Goal: Task Accomplishment & Management: Use online tool/utility

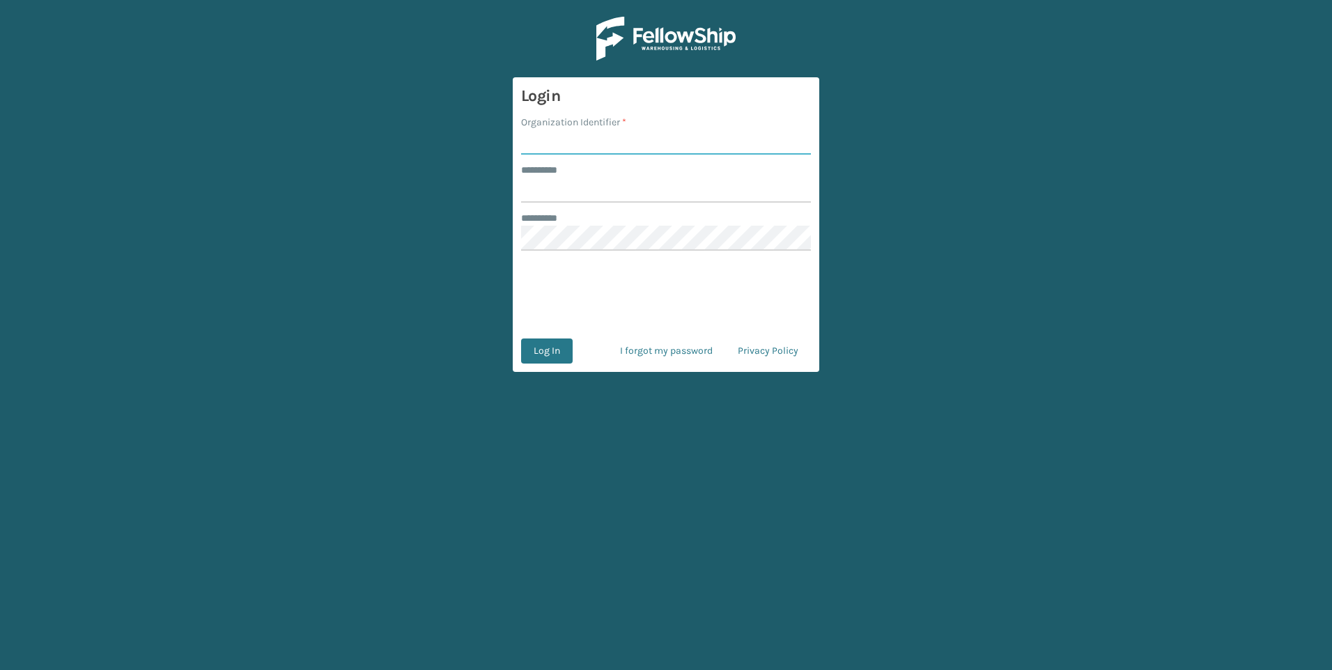
click at [538, 133] on input "Organization Identifier *" at bounding box center [666, 142] width 290 height 25
paste input "Fellowship - West"
click at [532, 144] on input "Fellowship - West" at bounding box center [666, 142] width 290 height 25
type input "Fellowship - West"
click at [527, 180] on input "******** *" at bounding box center [666, 190] width 290 height 25
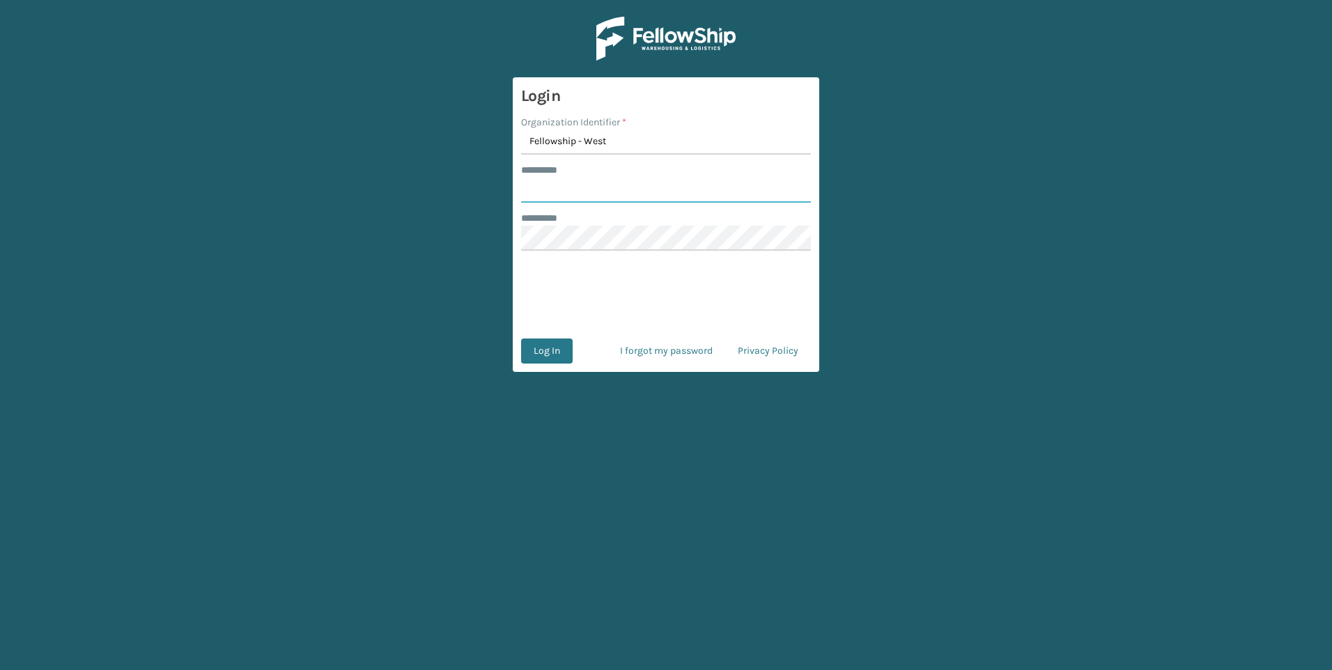
type input "*********"
click at [554, 351] on button "Log In" at bounding box center [547, 350] width 52 height 25
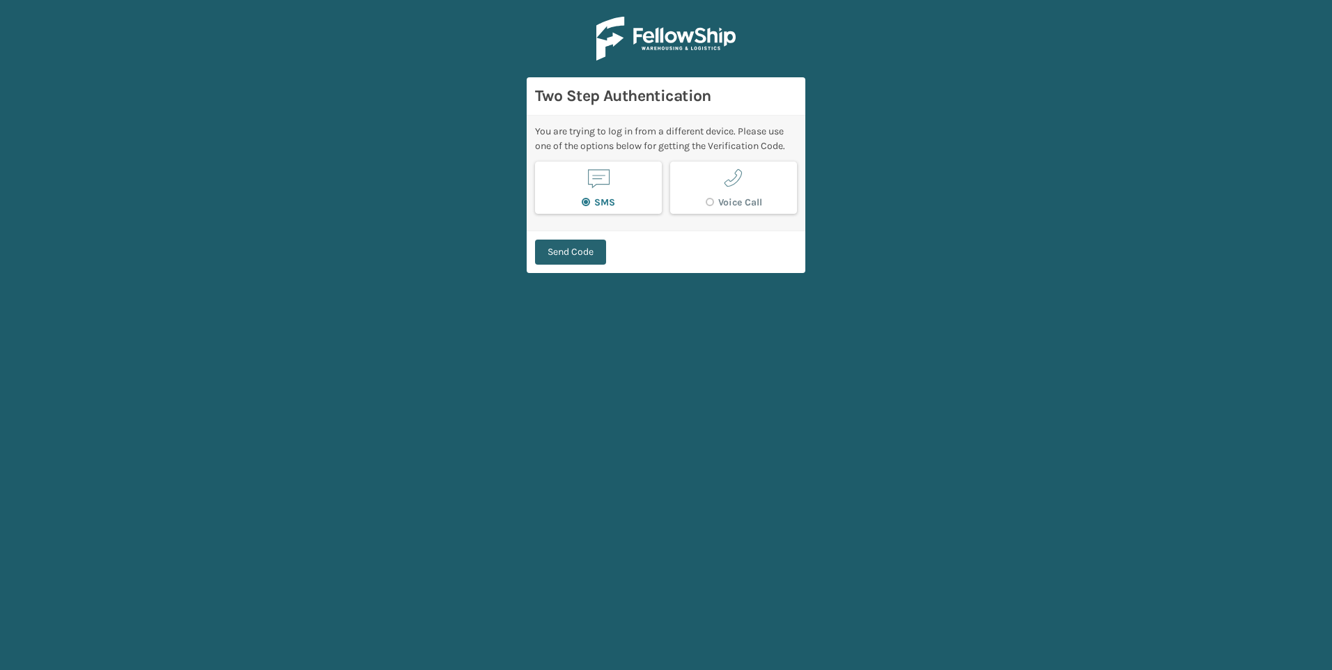
click at [566, 258] on button "Send Code" at bounding box center [570, 252] width 71 height 25
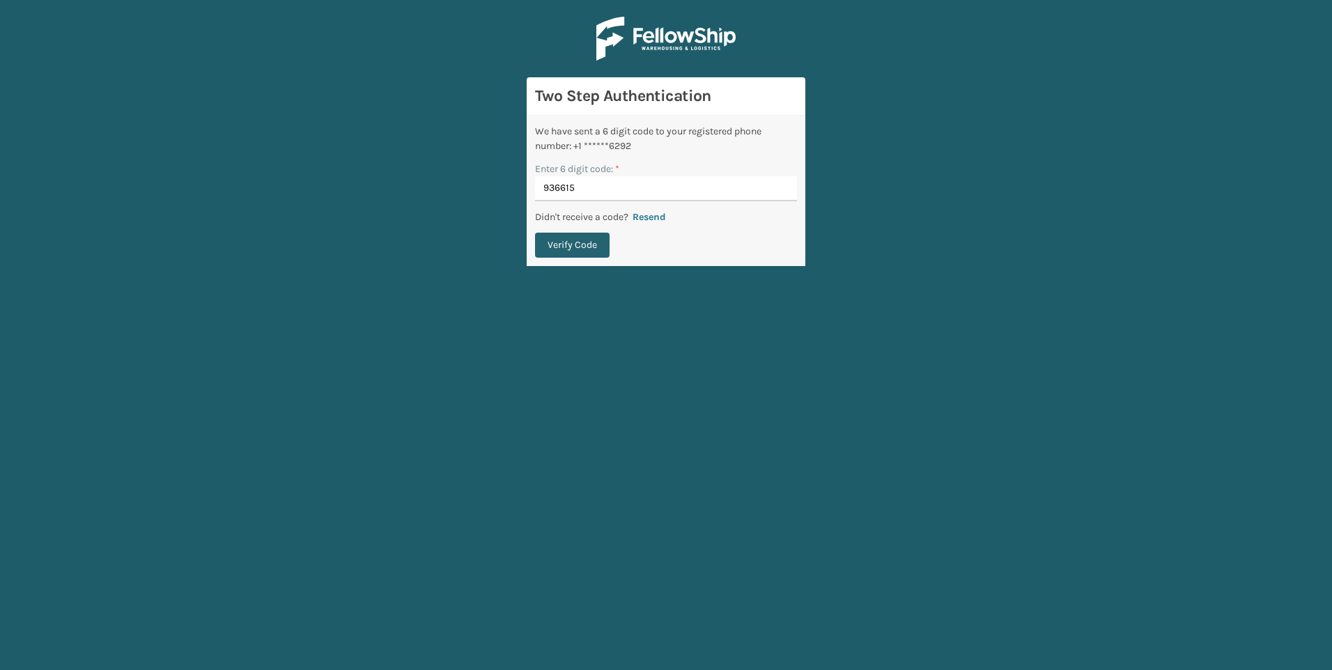
type input "936615"
click at [587, 247] on button "Verify Code" at bounding box center [572, 245] width 75 height 25
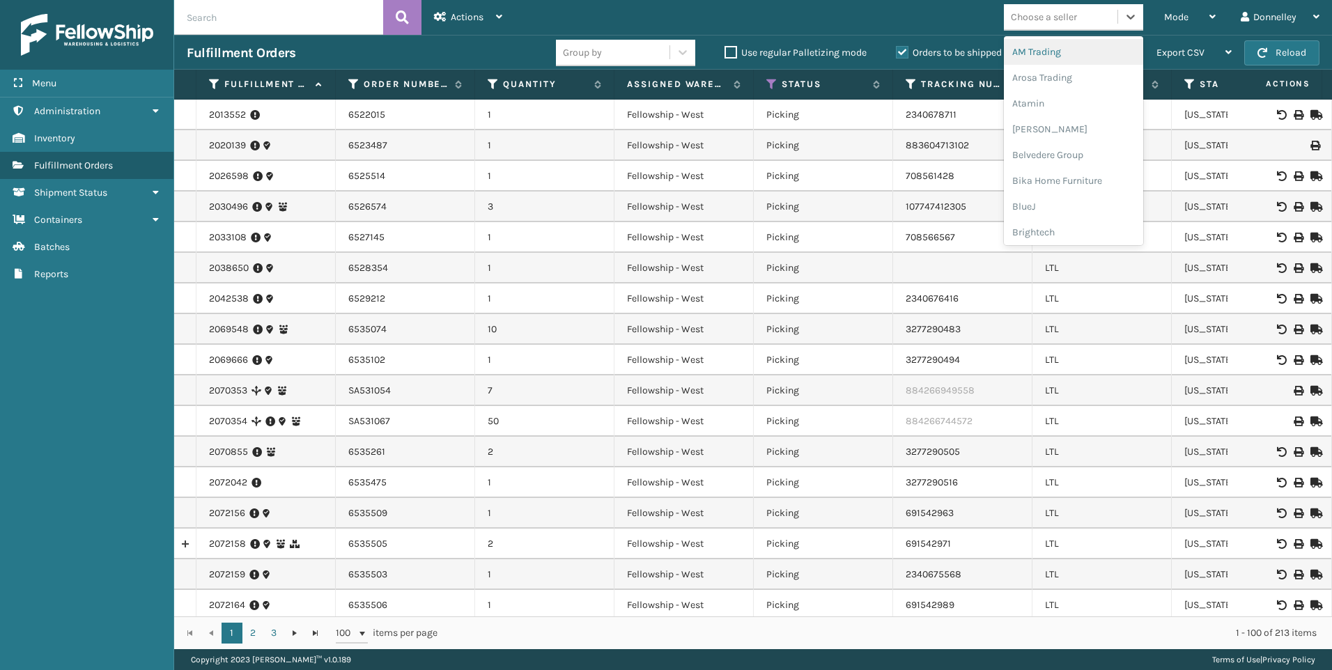
click at [1063, 13] on div "Choose a seller" at bounding box center [1044, 17] width 66 height 15
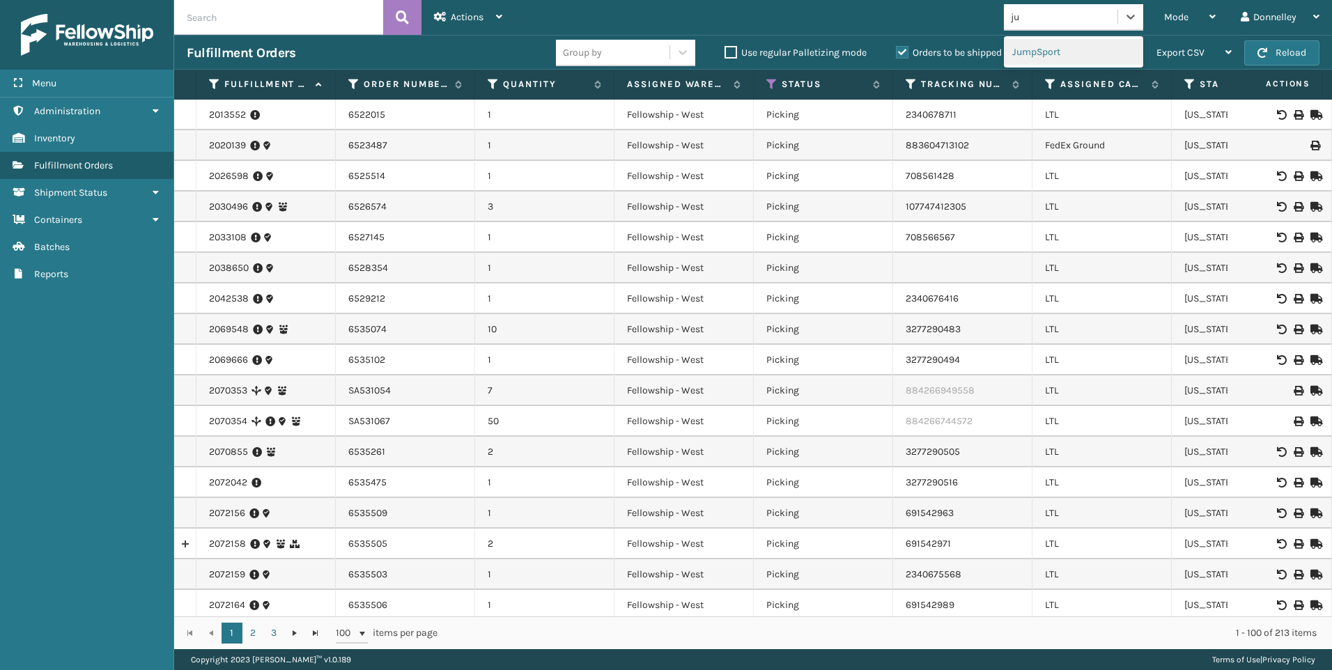
type input "jum"
click at [1067, 52] on div "JumpSport" at bounding box center [1073, 52] width 139 height 26
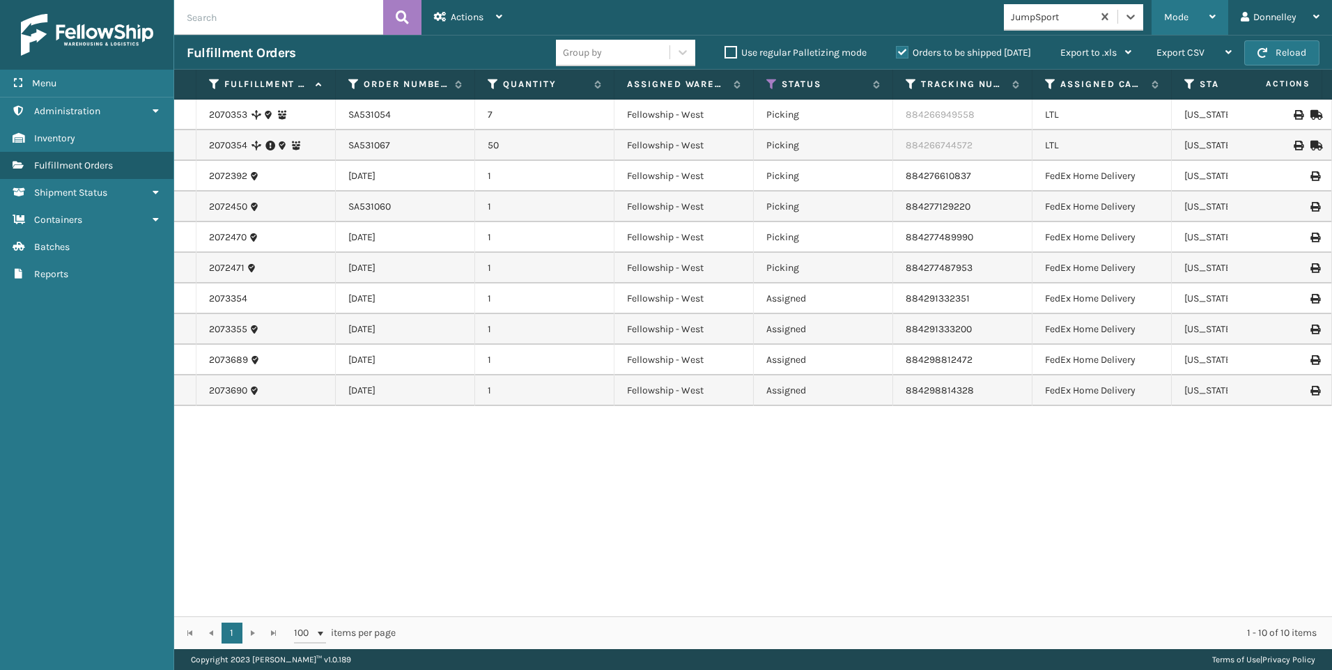
click at [1210, 13] on icon at bounding box center [1212, 17] width 6 height 10
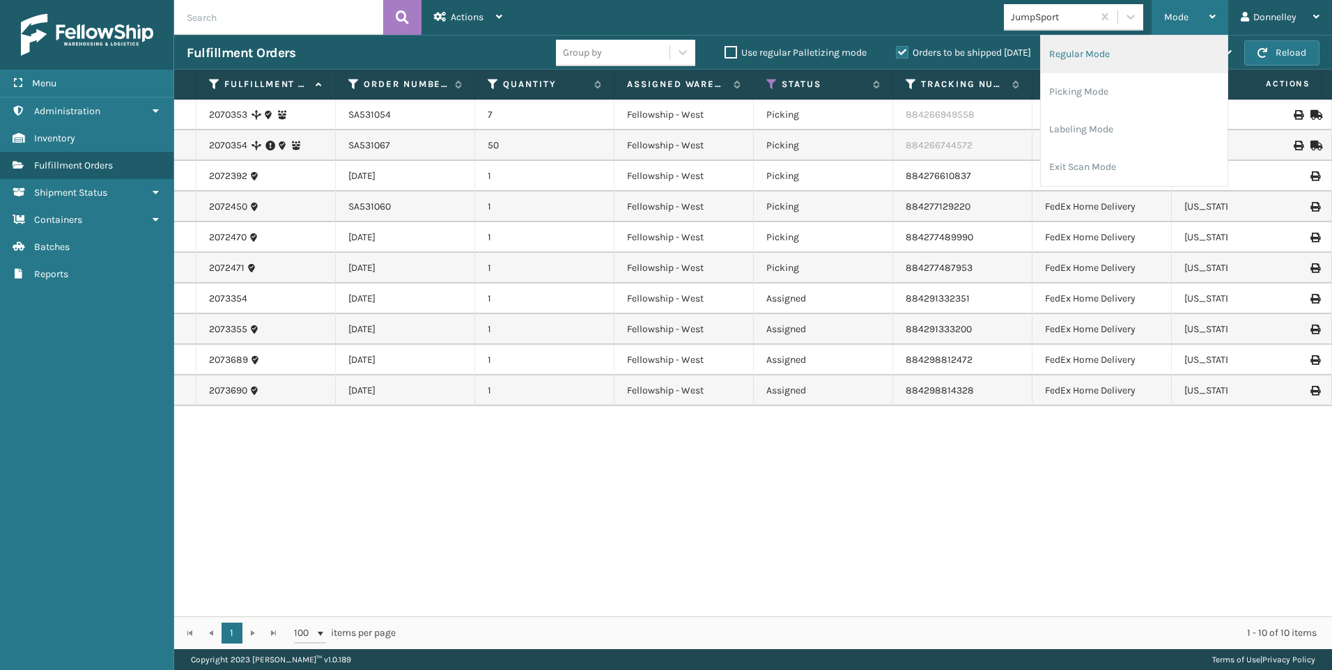
click at [1082, 56] on li "Regular Mode" at bounding box center [1133, 55] width 187 height 38
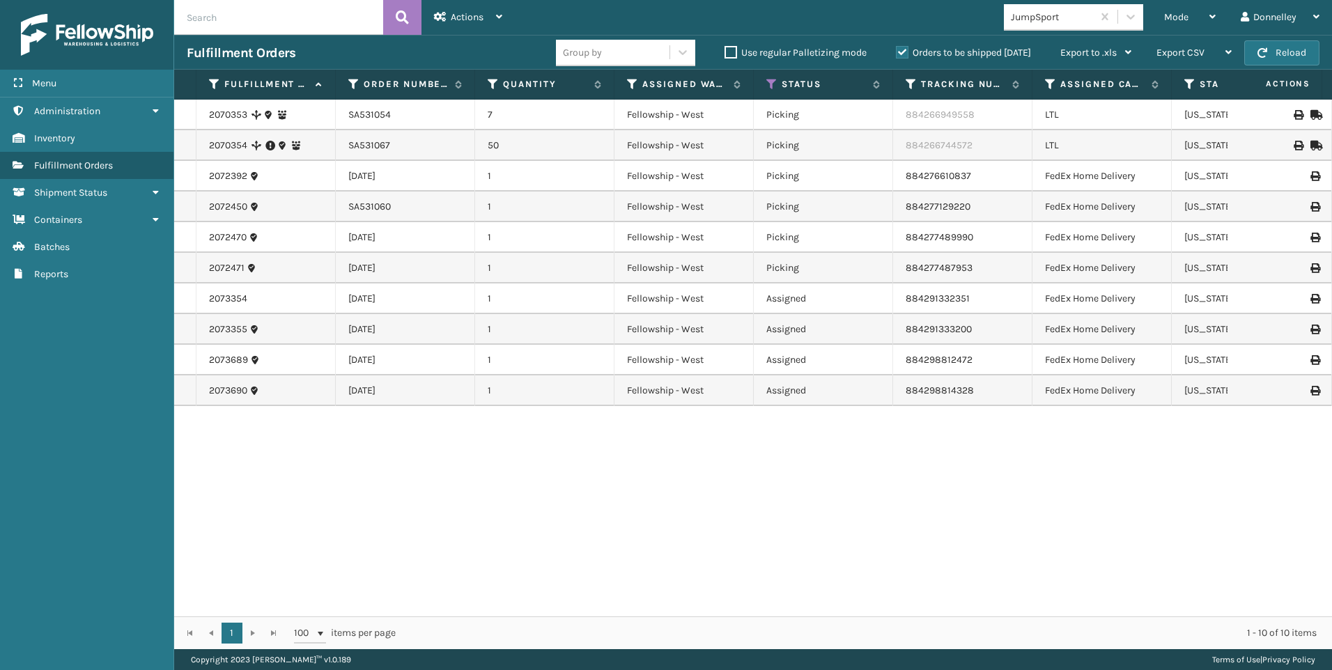
click at [360, 141] on td "SA531067" at bounding box center [405, 145] width 139 height 31
click at [218, 145] on link "2070354" at bounding box center [228, 146] width 38 height 14
